Goal: Task Accomplishment & Management: Use online tool/utility

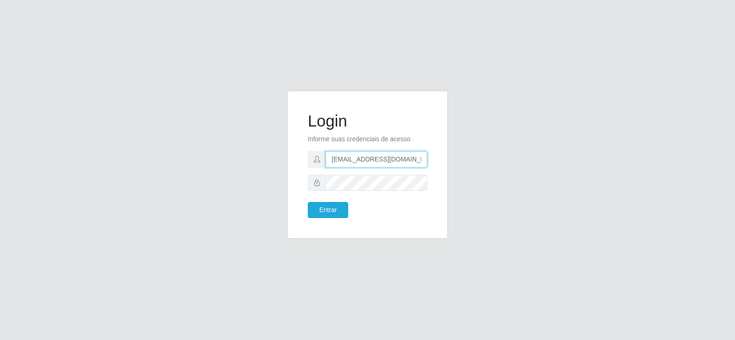
drag, startPoint x: 384, startPoint y: 159, endPoint x: 295, endPoint y: 166, distance: 89.0
click at [295, 166] on div "Login Informe suas credenciais de acesso [EMAIL_ADDRESS][DOMAIN_NAME] Entrar" at bounding box center [367, 165] width 161 height 148
type input "[EMAIL_ADDRESS][DOMAIN_NAME]"
drag, startPoint x: 381, startPoint y: 158, endPoint x: 263, endPoint y: 165, distance: 117.9
click at [263, 165] on div "Login Informe suas credenciais de acesso [EMAIL_ADDRESS][DOMAIN_NAME] Entrar" at bounding box center [368, 170] width 524 height 159
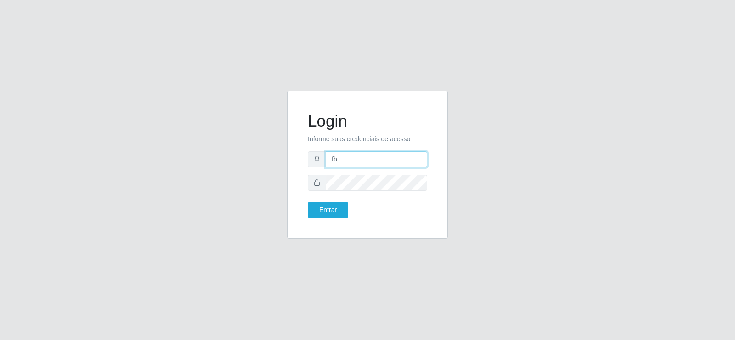
type input "[EMAIL_ADDRESS][DOMAIN_NAME]"
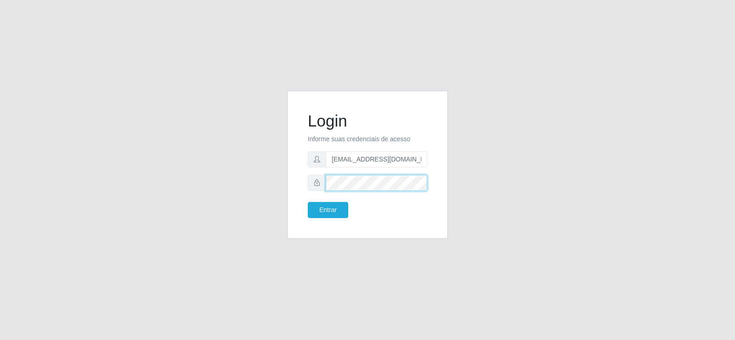
click at [260, 193] on div "Login Informe suas credenciais de acesso [EMAIL_ADDRESS][DOMAIN_NAME] Entrar" at bounding box center [368, 170] width 524 height 159
click at [315, 206] on button "Entrar" at bounding box center [328, 210] width 40 height 16
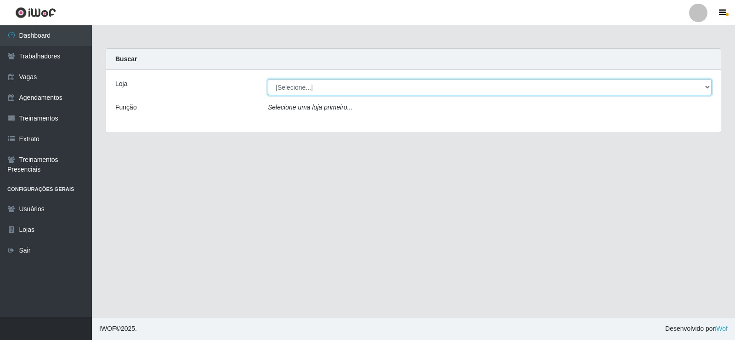
click at [330, 95] on select "[Selecione...] Supermercado Tadeu - [GEOGRAPHIC_DATA]" at bounding box center [490, 87] width 444 height 16
select select "195"
click at [268, 79] on select "[Selecione...] Supermercado Tadeu - [GEOGRAPHIC_DATA]" at bounding box center [490, 87] width 444 height 16
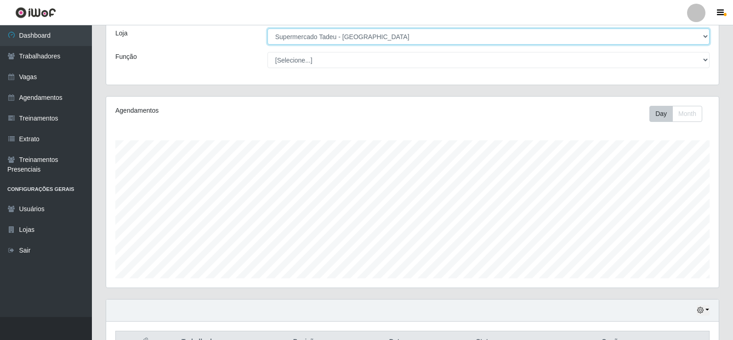
scroll to position [230, 0]
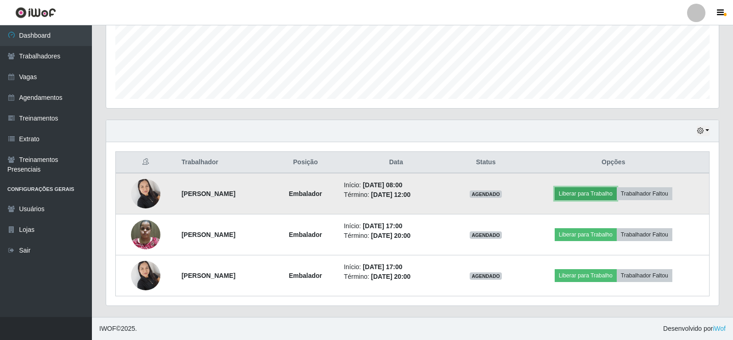
click at [594, 194] on button "Liberar para Trabalho" at bounding box center [586, 193] width 62 height 13
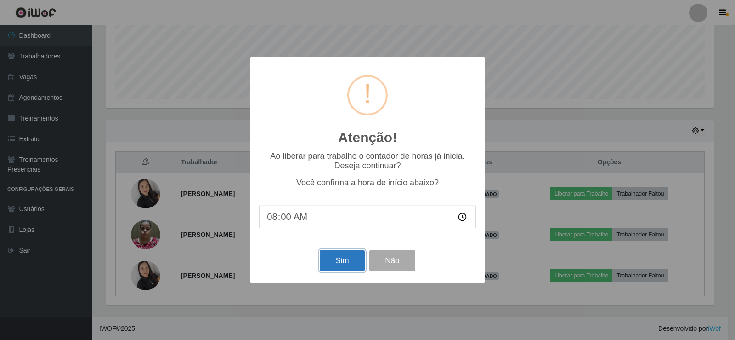
click at [344, 261] on button "Sim" at bounding box center [342, 261] width 45 height 22
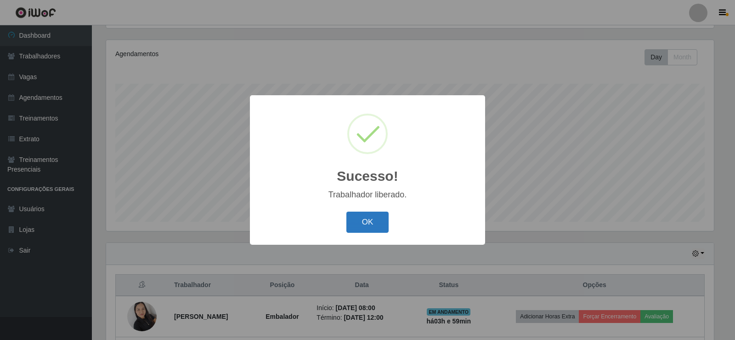
click at [383, 216] on button "OK" at bounding box center [368, 222] width 43 height 22
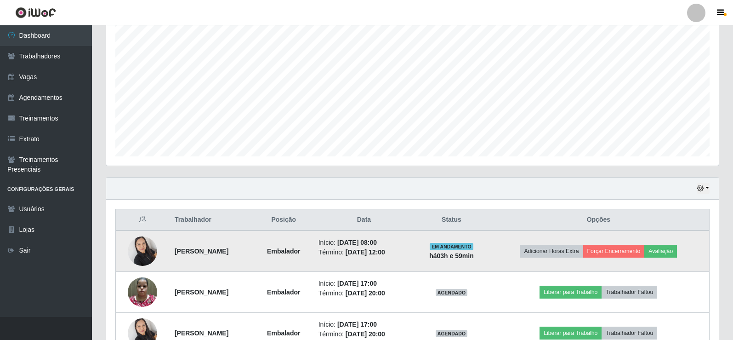
scroll to position [230, 0]
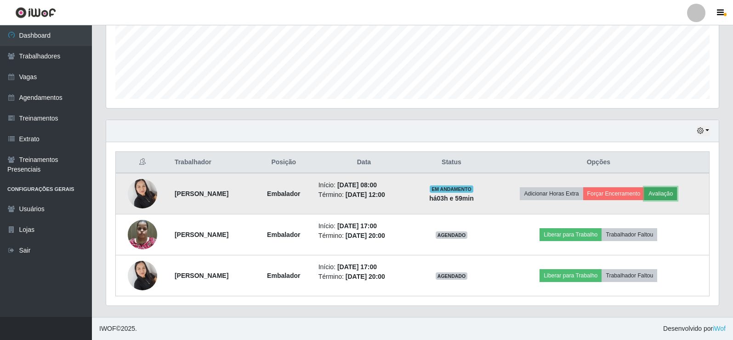
click at [670, 189] on button "Avaliação" at bounding box center [660, 193] width 33 height 13
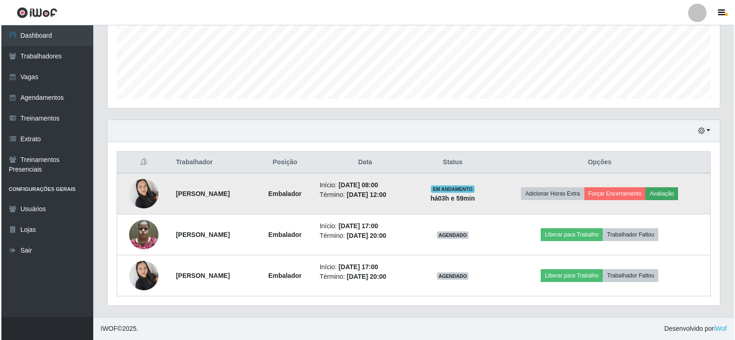
scroll to position [191, 608]
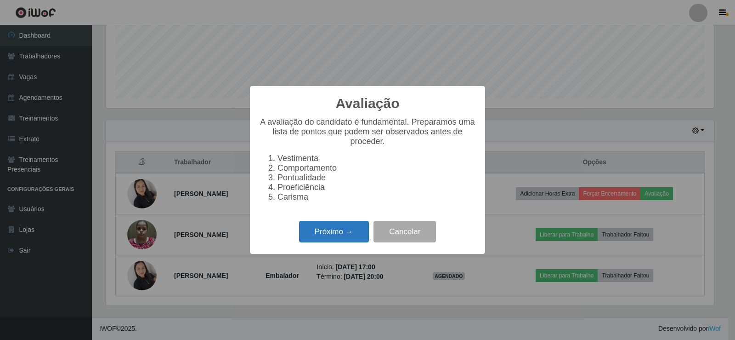
click at [333, 232] on button "Próximo →" at bounding box center [334, 232] width 70 height 22
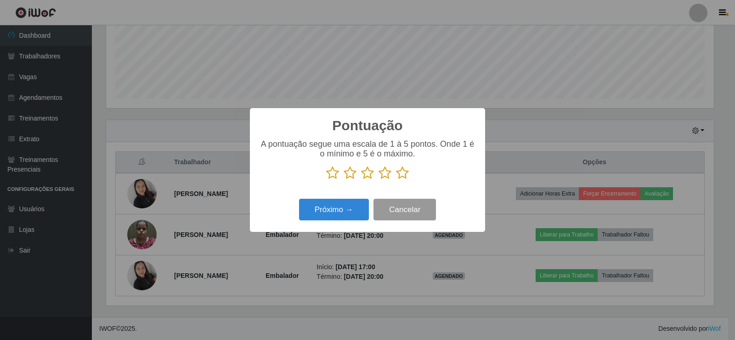
scroll to position [459455, 459038]
click at [401, 178] on icon at bounding box center [402, 173] width 13 height 14
click at [396, 180] on input "radio" at bounding box center [396, 180] width 0 height 0
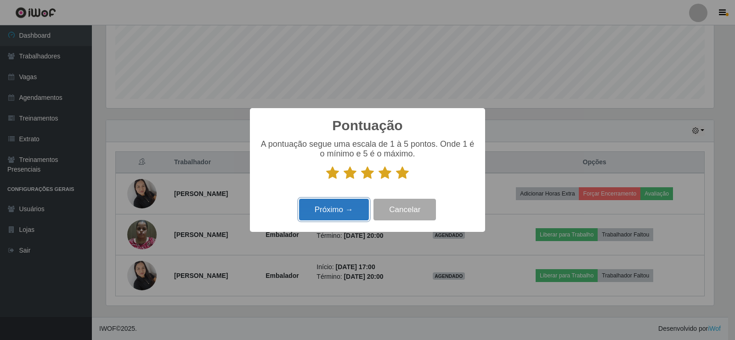
click at [337, 210] on button "Próximo →" at bounding box center [334, 210] width 70 height 22
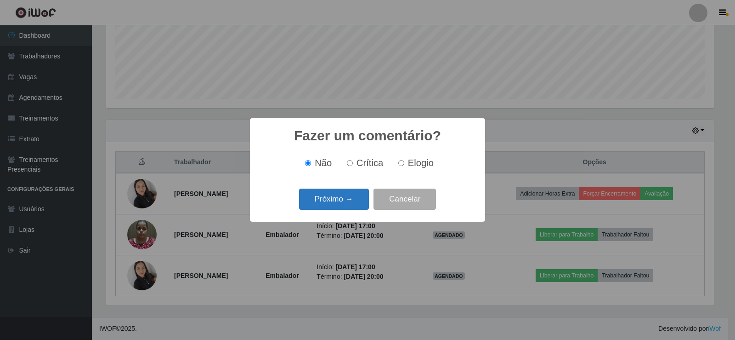
click at [343, 207] on button "Próximo →" at bounding box center [334, 199] width 70 height 22
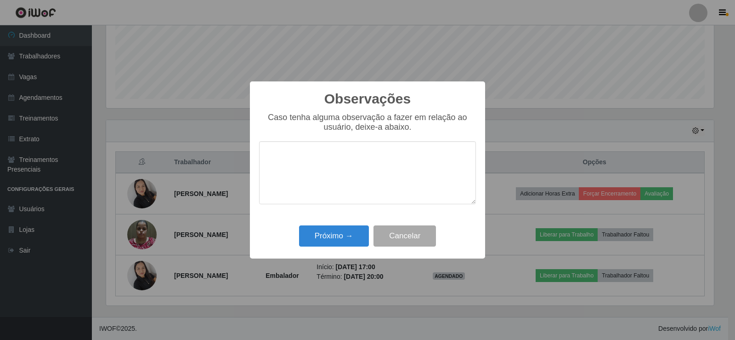
click at [346, 225] on div "Próximo → Cancelar" at bounding box center [367, 235] width 217 height 26
click at [355, 238] on button "Próximo →" at bounding box center [334, 236] width 70 height 22
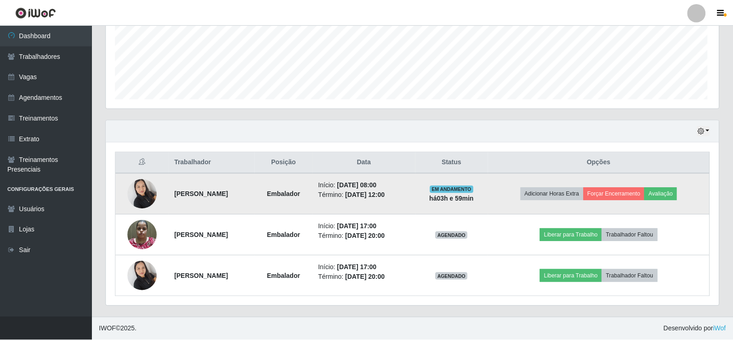
scroll to position [191, 613]
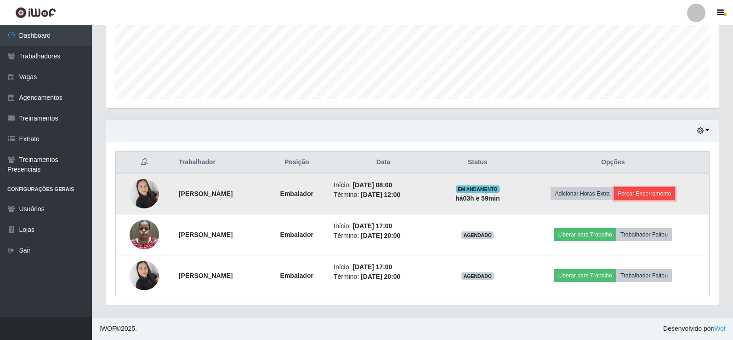
click at [651, 194] on button "Forçar Encerramento" at bounding box center [645, 193] width 62 height 13
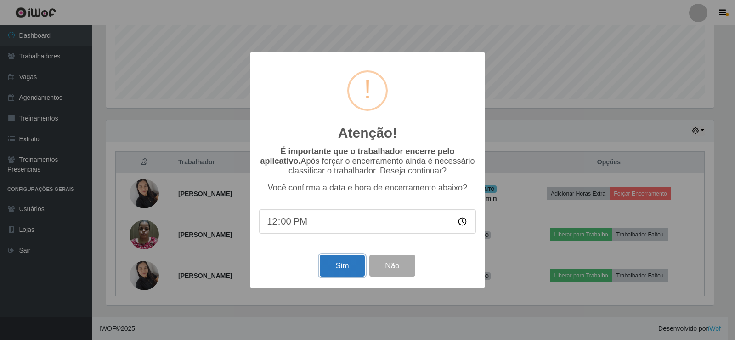
click at [334, 271] on button "Sim" at bounding box center [342, 266] width 45 height 22
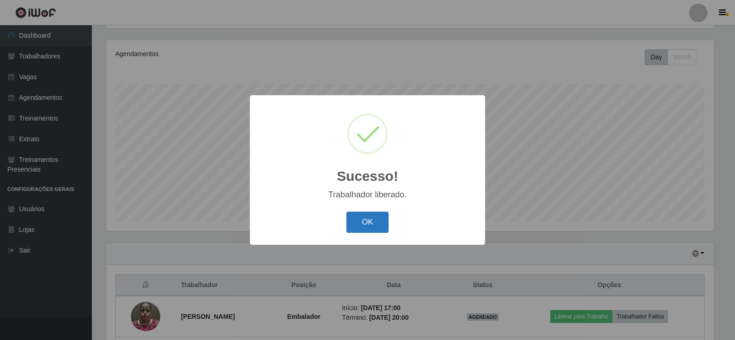
click at [353, 229] on button "OK" at bounding box center [368, 222] width 43 height 22
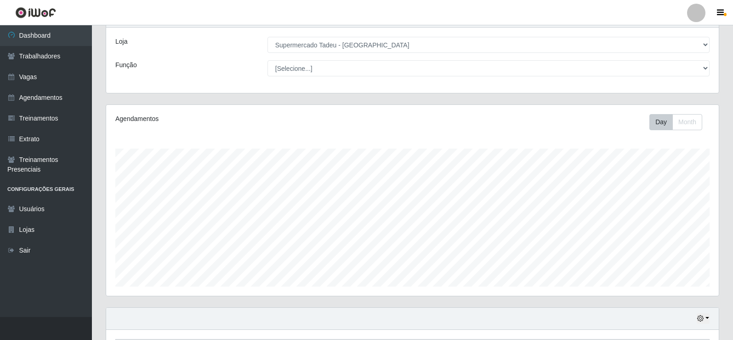
scroll to position [0, 0]
